Goal: Find contact information: Find contact information

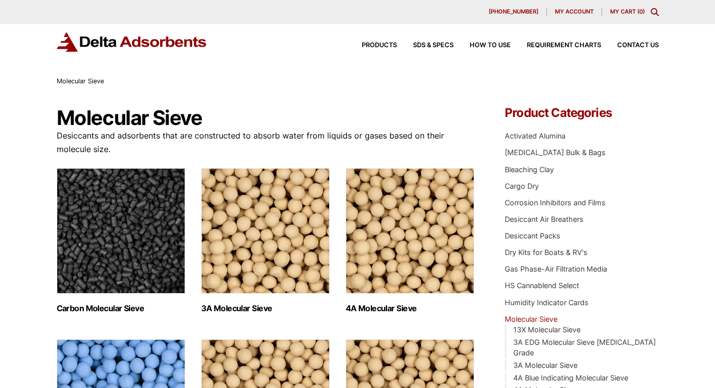
click at [215, 294] on img "Visit product category 3A Molecular Sieve" at bounding box center [265, 231] width 129 height 126
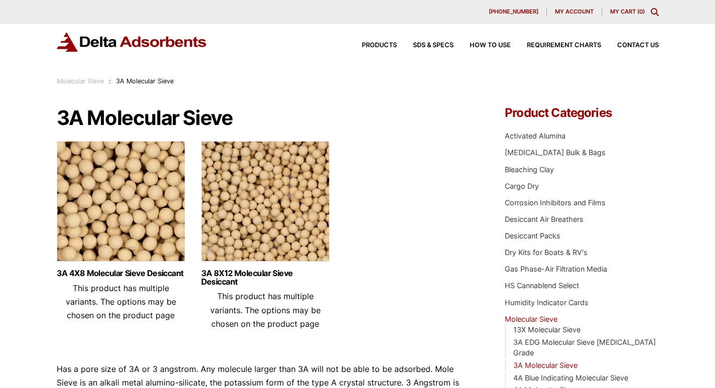
click at [646, 258] on li "Dry Kits for Boats & RV's" at bounding box center [582, 252] width 154 height 11
click at [608, 49] on div "Contact Us" at bounding box center [630, 45] width 58 height 7
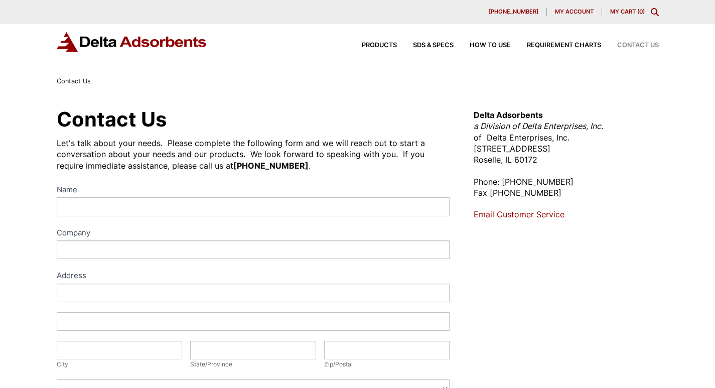
click at [242, 87] on div "Contact Us" at bounding box center [358, 81] width 602 height 11
